Goal: Navigation & Orientation: Find specific page/section

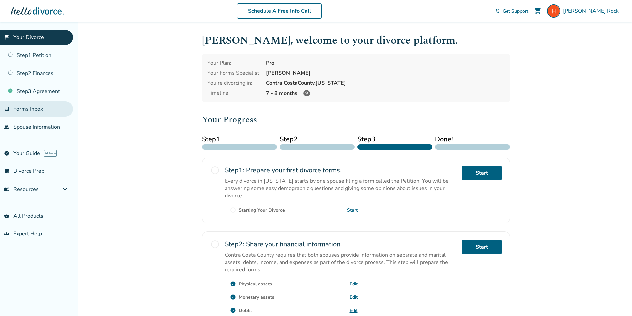
click at [35, 110] on span "Forms Inbox" at bounding box center [28, 109] width 30 height 7
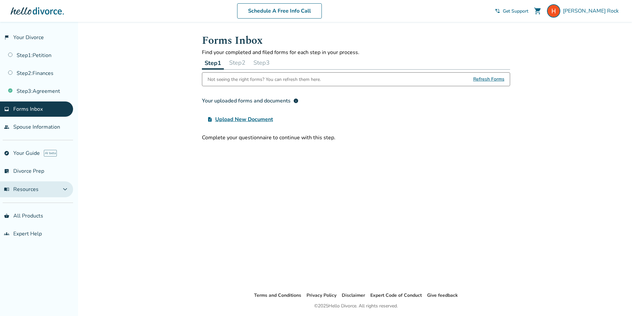
click at [31, 190] on span "menu_book Resources" at bounding box center [21, 189] width 35 height 7
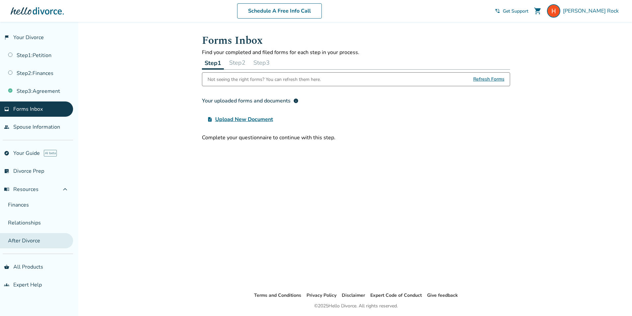
click at [23, 241] on link "After Divorce" at bounding box center [36, 240] width 73 height 15
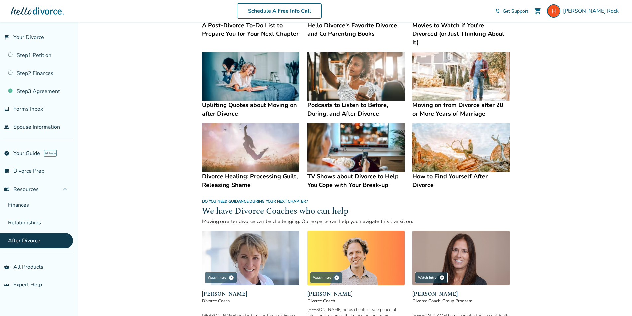
scroll to position [433, 0]
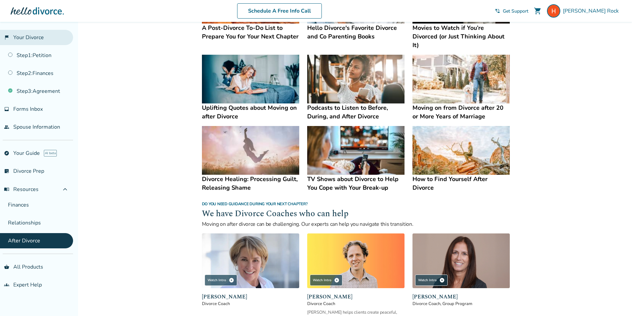
click at [36, 37] on link "flag_2 Your Divorce" at bounding box center [36, 37] width 73 height 15
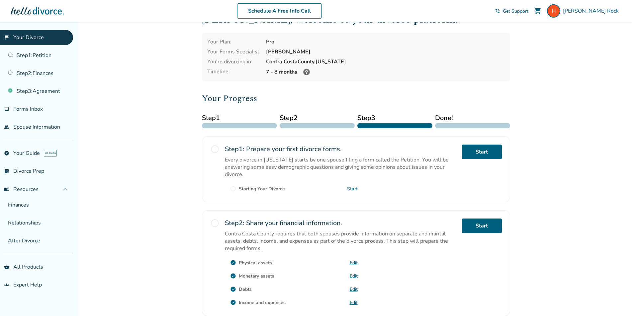
scroll to position [33, 0]
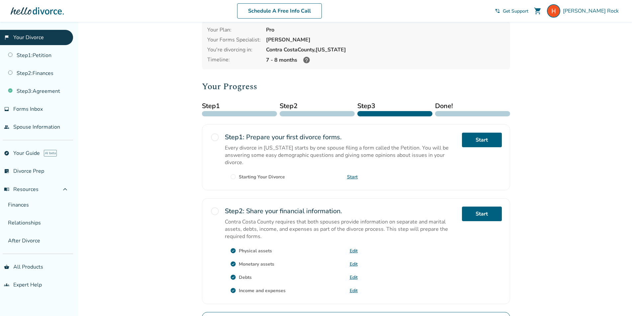
click at [450, 112] on div at bounding box center [472, 113] width 75 height 5
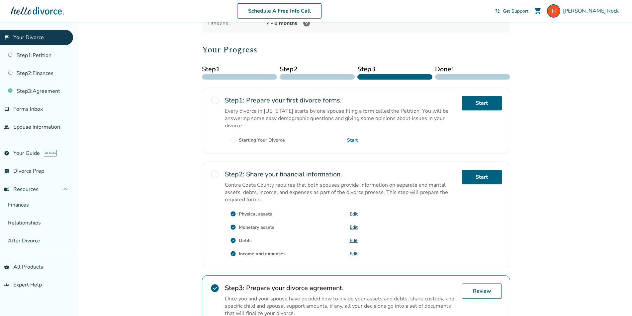
scroll to position [166, 0]
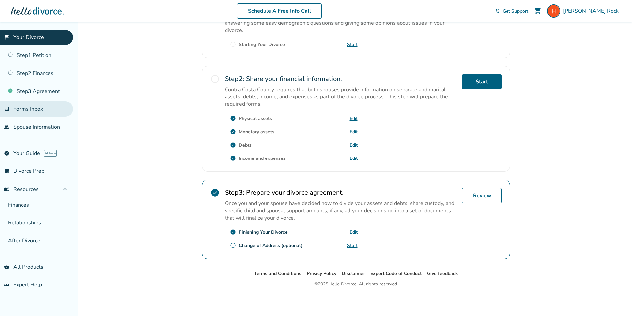
click at [39, 112] on span "Forms Inbox" at bounding box center [28, 109] width 30 height 7
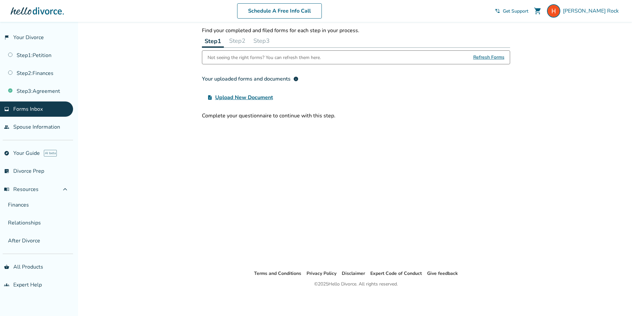
scroll to position [22, 0]
click at [56, 172] on link "list_alt_check Divorce Prep" at bounding box center [36, 171] width 73 height 15
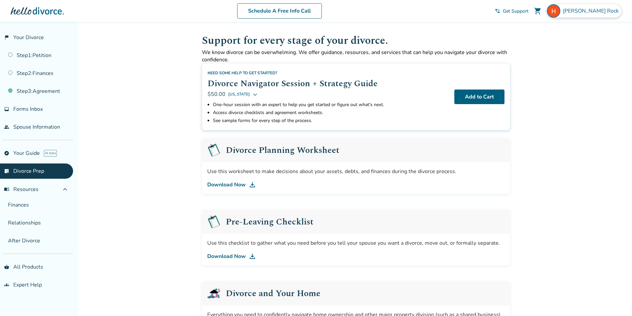
click at [603, 8] on span "[PERSON_NAME]" at bounding box center [592, 10] width 58 height 7
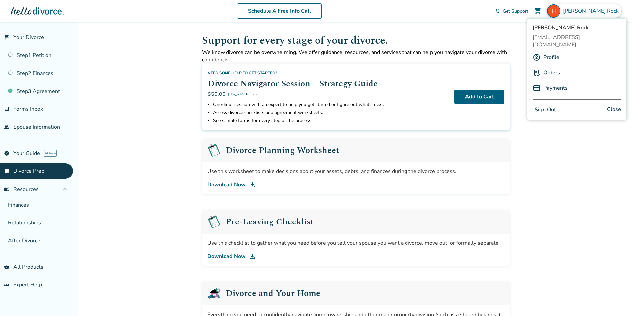
click at [545, 53] on link "Profile" at bounding box center [551, 57] width 16 height 13
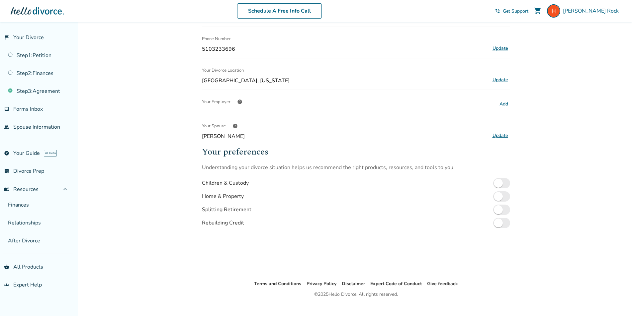
scroll to position [95, 0]
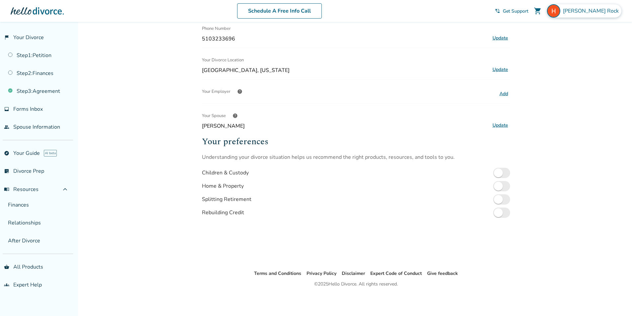
click at [597, 7] on div "[PERSON_NAME]" at bounding box center [584, 10] width 74 height 13
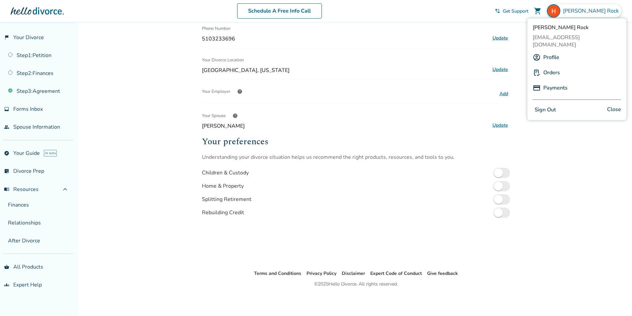
click at [555, 66] on link "Orders" at bounding box center [551, 72] width 17 height 13
